Goal: Transaction & Acquisition: Purchase product/service

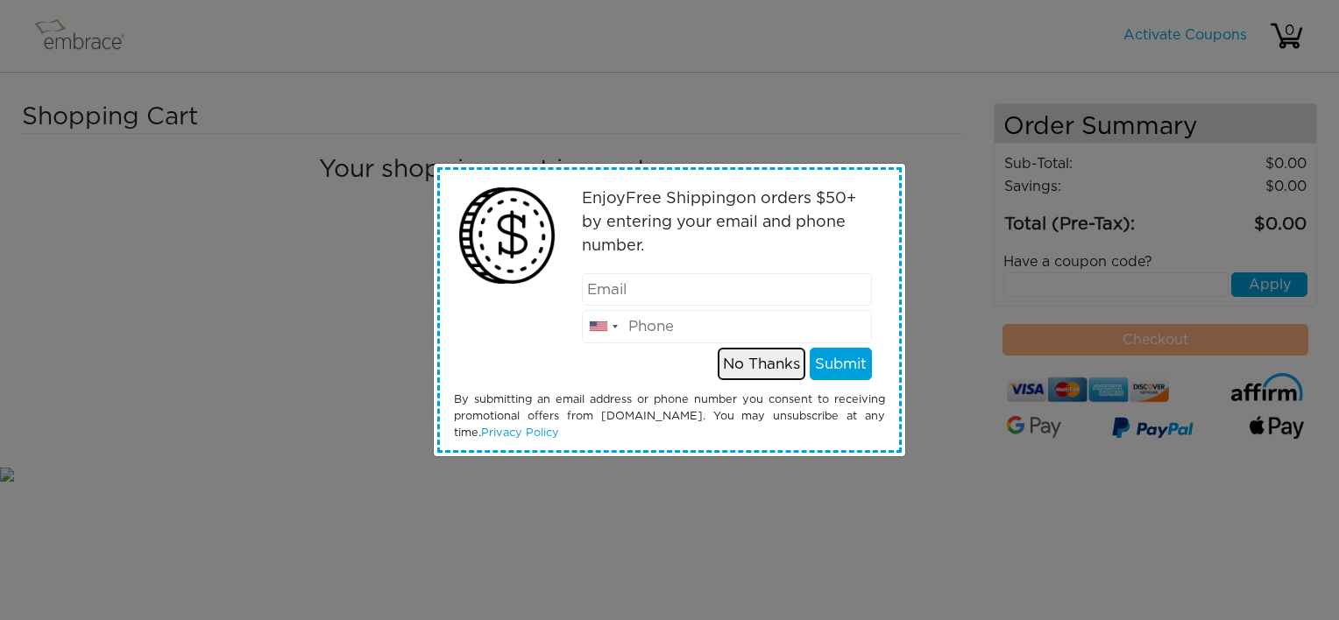
click at [786, 361] on button "No Thanks" at bounding box center [762, 364] width 88 height 33
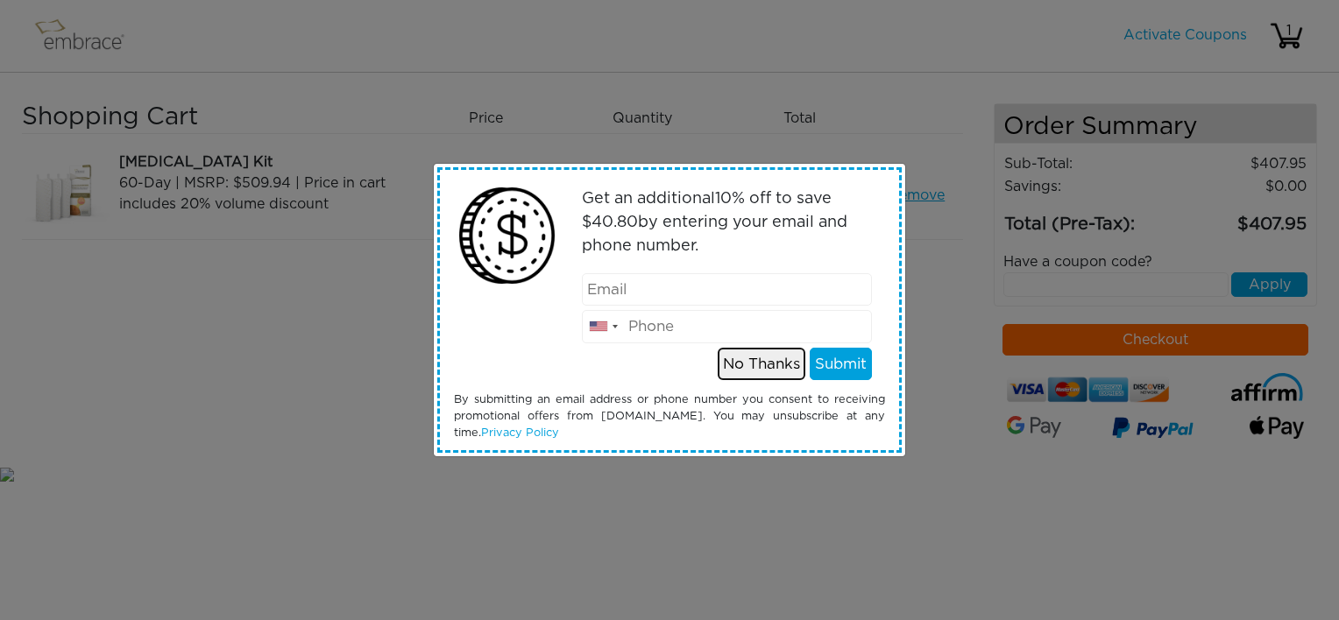
click at [784, 368] on button "No Thanks" at bounding box center [762, 364] width 88 height 33
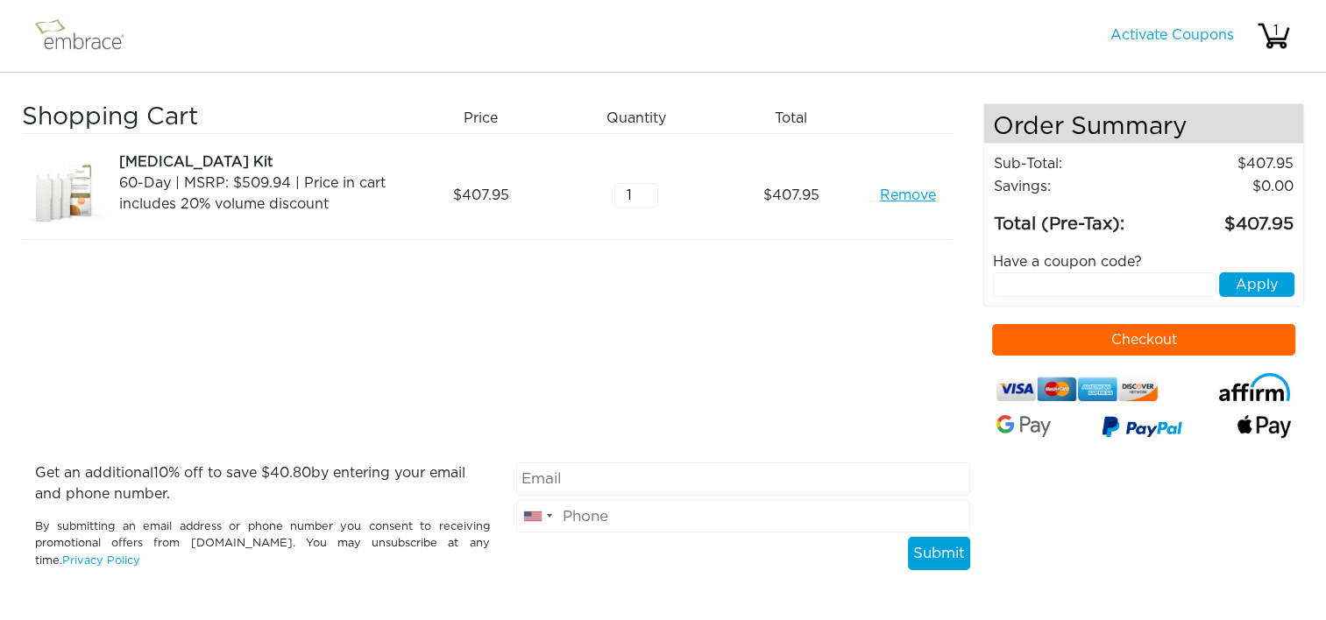
click at [1015, 343] on button "Checkout" at bounding box center [1143, 340] width 303 height 32
click at [903, 191] on link "Remove" at bounding box center [907, 195] width 56 height 21
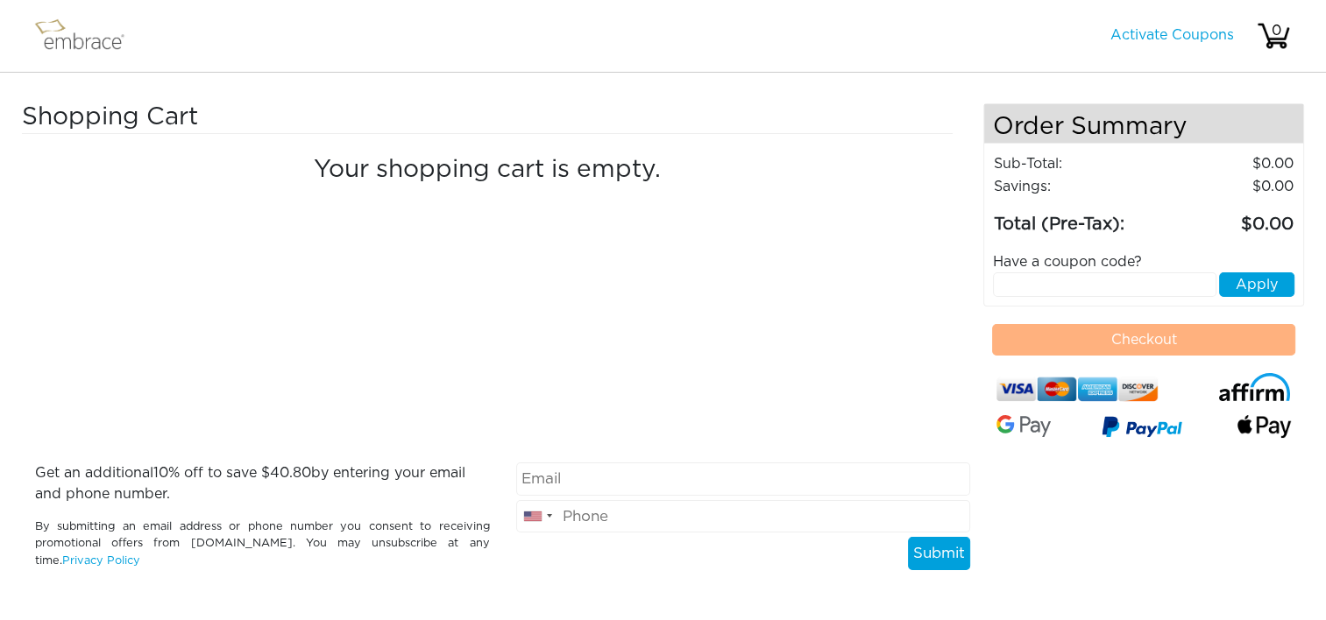
click at [79, 40] on img at bounding box center [88, 36] width 114 height 44
click at [92, 48] on img at bounding box center [88, 36] width 114 height 44
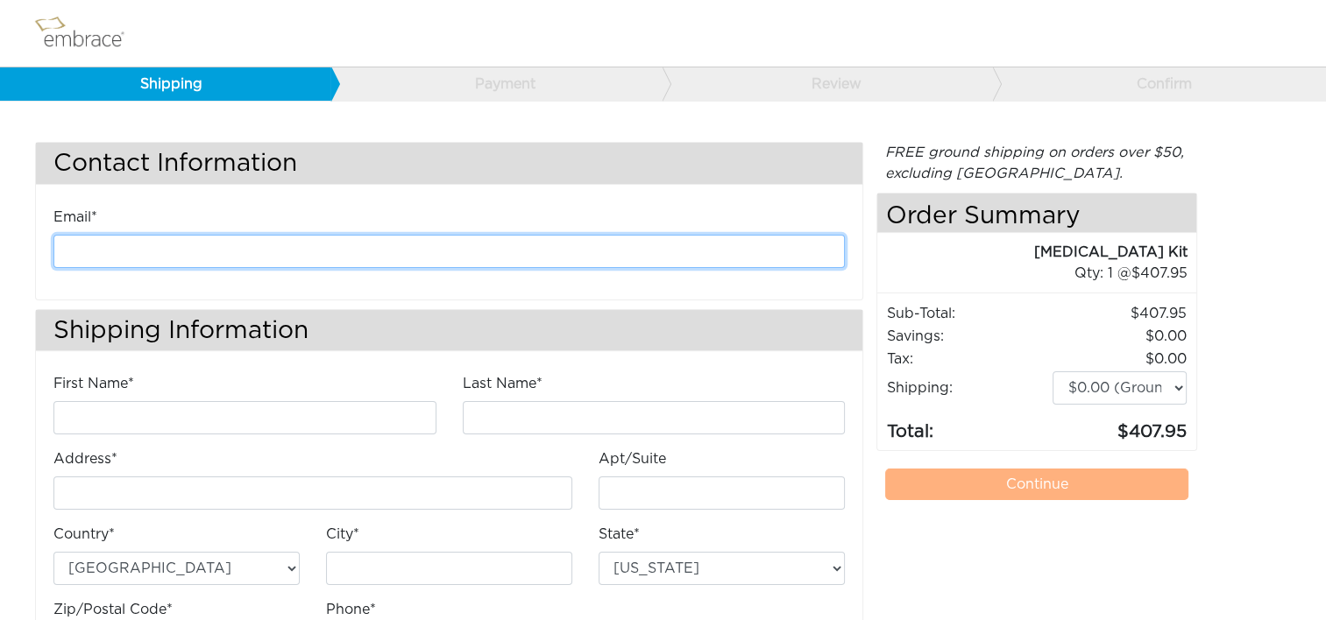
click at [380, 246] on input "email" at bounding box center [448, 251] width 791 height 33
type input "[EMAIL_ADDRESS][DOMAIN_NAME]"
type input "Kathleen"
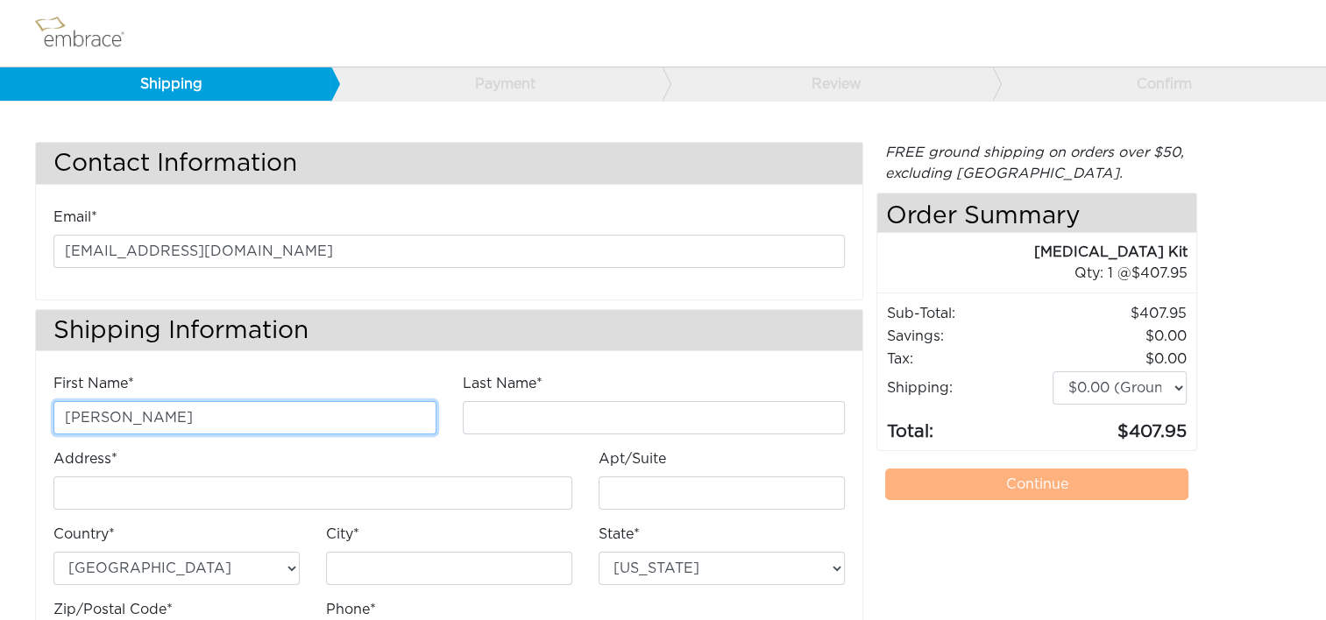
type input "Anderson"
type input "4200 Lafayette Center Drive"
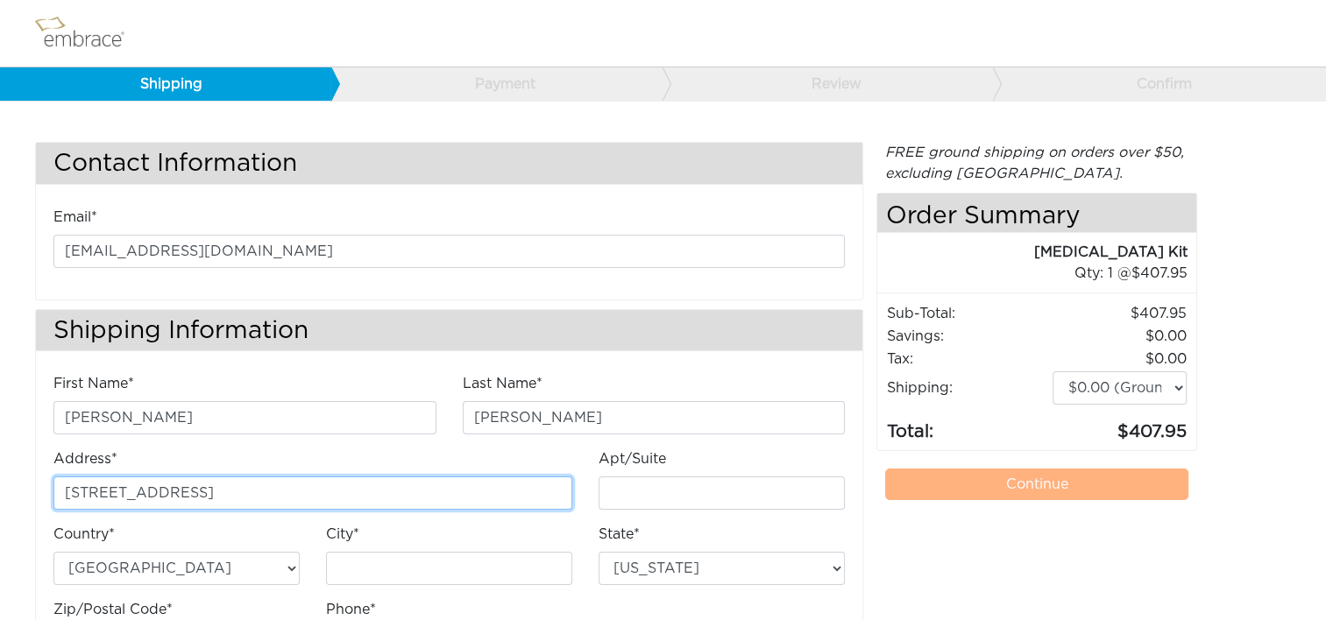
type input "E"
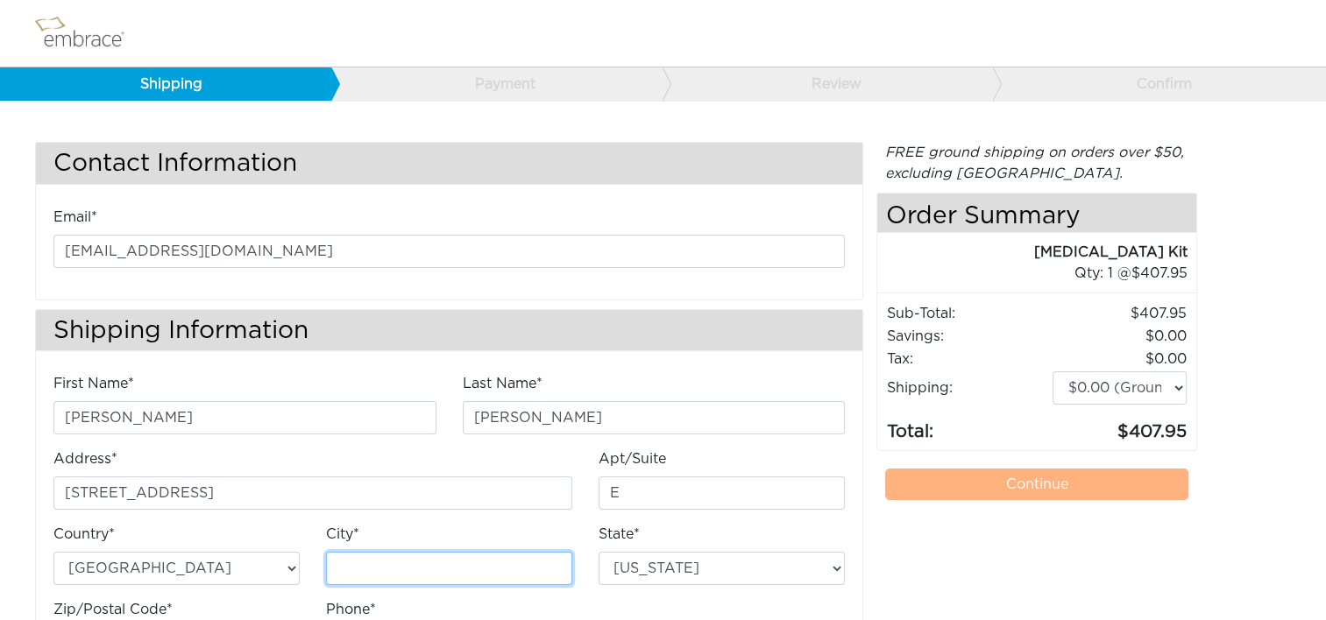
type input "Chantilly"
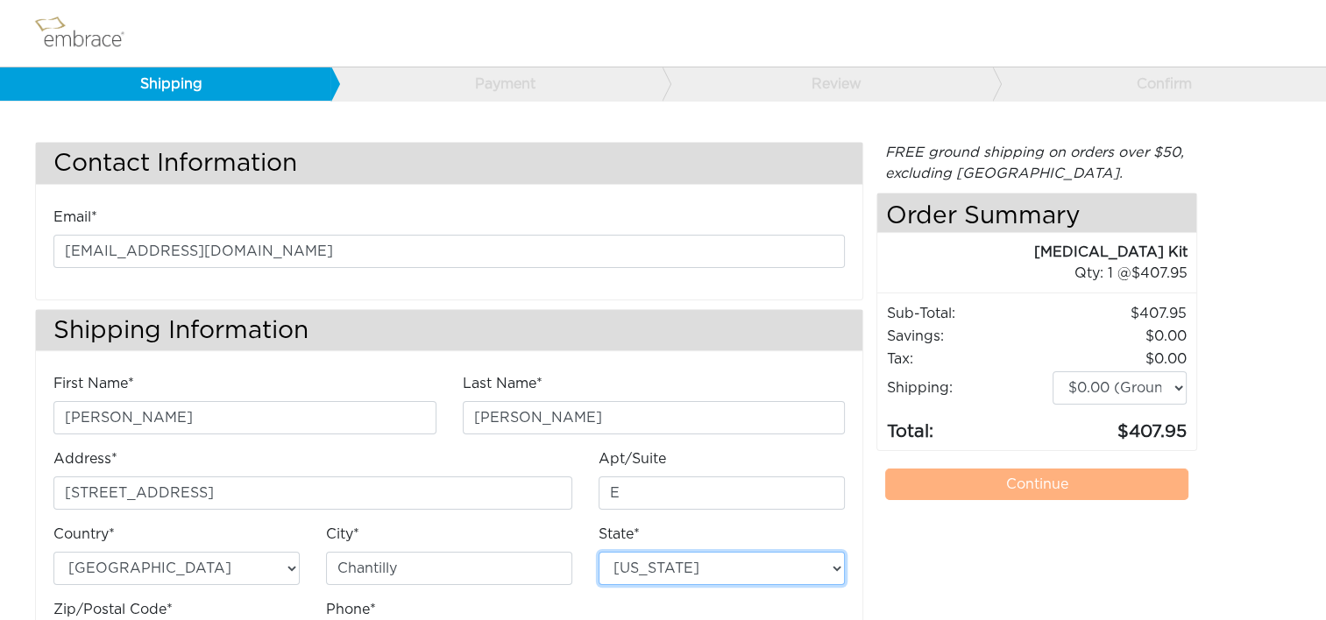
select select "VA"
type input "20151"
type input "7034490520"
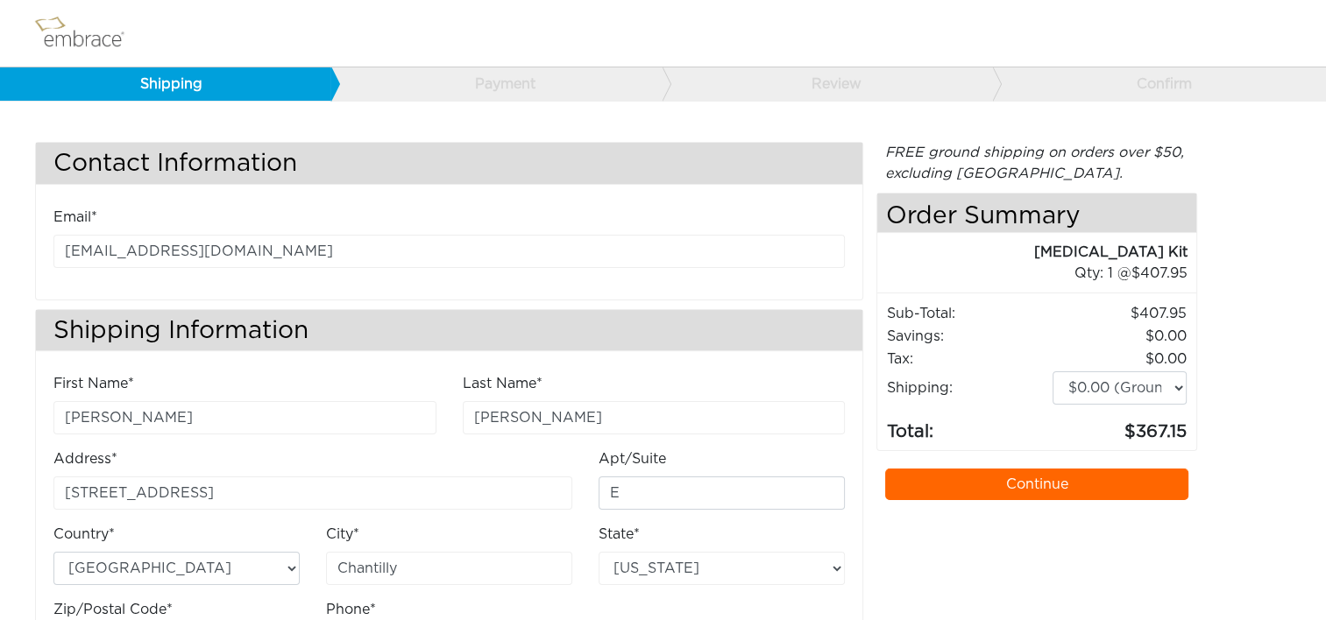
click at [949, 481] on link "Continue" at bounding box center [1036, 485] width 303 height 32
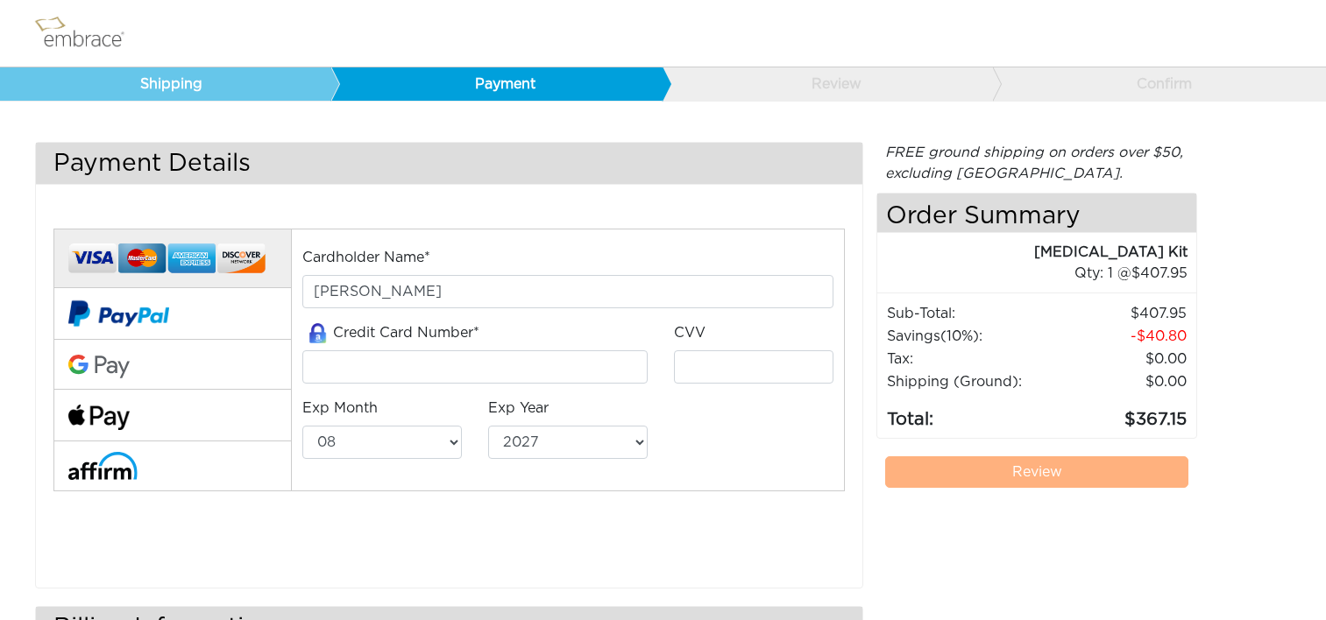
select select "8"
select select "2027"
